Goal: Check status: Check status

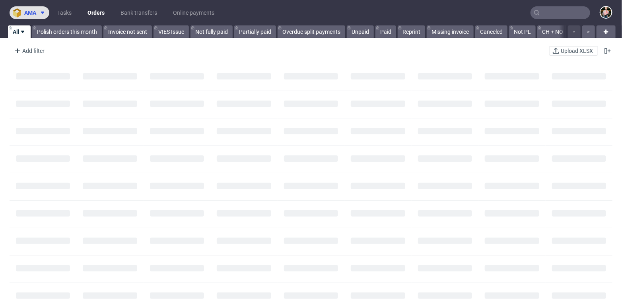
click at [31, 13] on span "ama" at bounding box center [30, 13] width 12 height 6
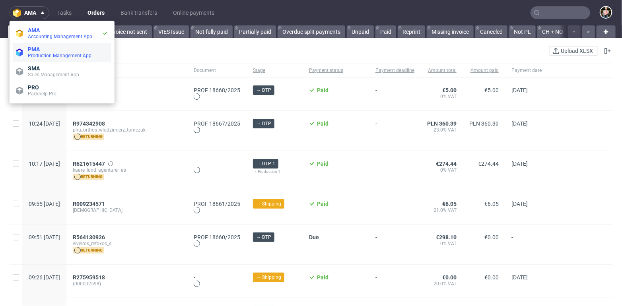
click at [41, 55] on span "Production Management App" at bounding box center [60, 56] width 64 height 6
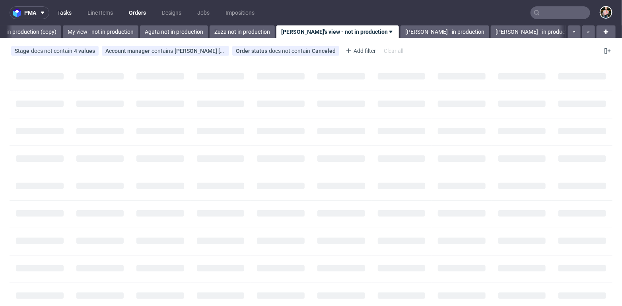
scroll to position [0, 286]
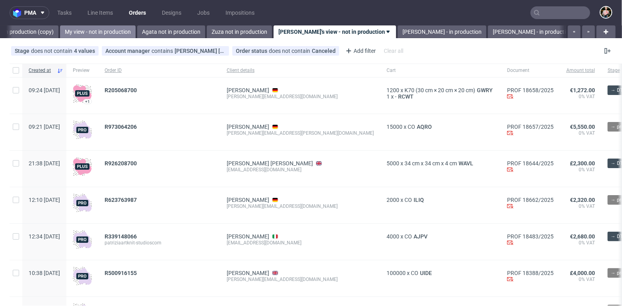
click at [60, 36] on link "My view - not in production" at bounding box center [98, 31] width 76 height 13
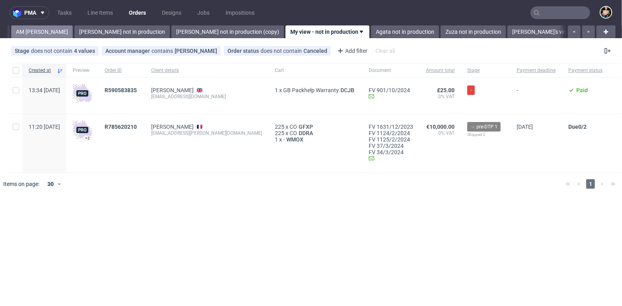
click at [36, 32] on link "AM [PERSON_NAME]" at bounding box center [42, 31] width 62 height 13
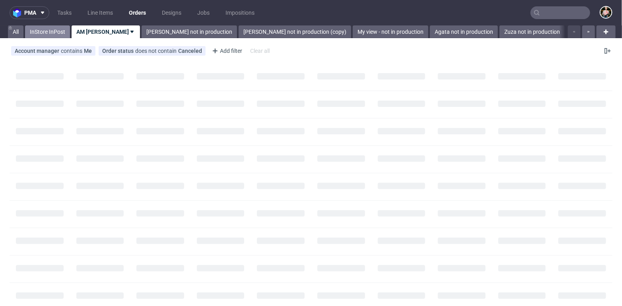
click at [43, 29] on link "InStore InPost" at bounding box center [47, 31] width 45 height 13
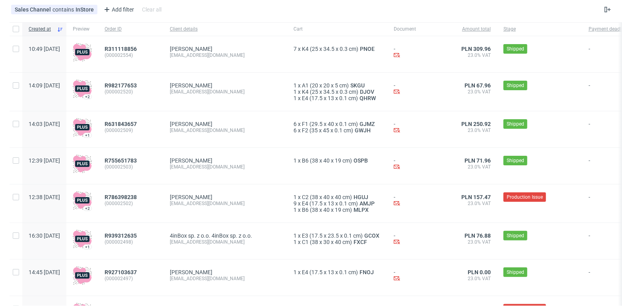
scroll to position [44, 0]
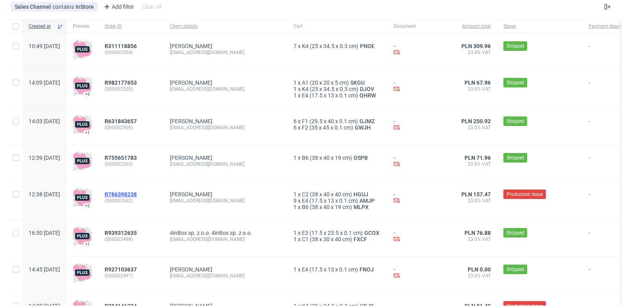
click at [137, 194] on span "R786398238" at bounding box center [121, 194] width 32 height 6
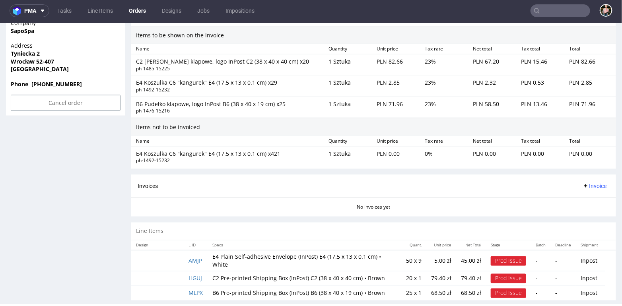
scroll to position [536, 0]
